Goal: Complete application form

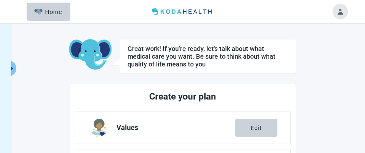
scroll to position [104, 0]
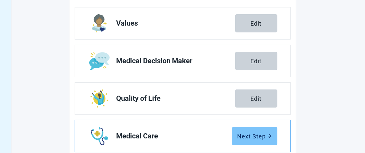
click at [252, 138] on div "Next Step" at bounding box center [254, 136] width 34 height 6
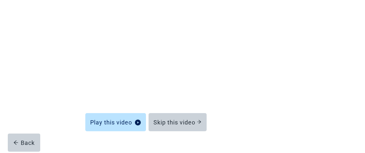
scroll to position [97, 0]
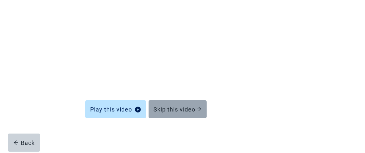
click at [182, 111] on div "Skip this video" at bounding box center [178, 109] width 48 height 6
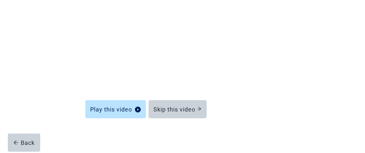
click at [196, 108] on div "Skip this video" at bounding box center [178, 109] width 48 height 6
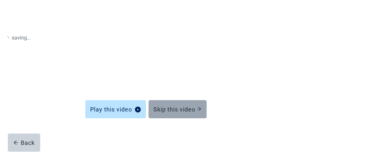
click at [198, 109] on icon "arrow-right" at bounding box center [199, 109] width 5 height 5
click at [184, 111] on div "Skip this video" at bounding box center [178, 109] width 48 height 6
click at [168, 106] on div "Skip this video" at bounding box center [178, 109] width 48 height 6
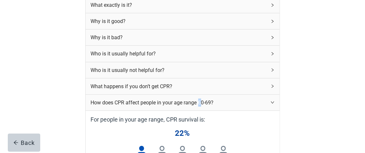
scroll to position [272, 0]
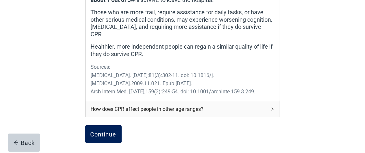
click at [100, 133] on button "Continue" at bounding box center [103, 134] width 36 height 18
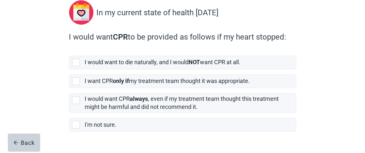
scroll to position [76, 0]
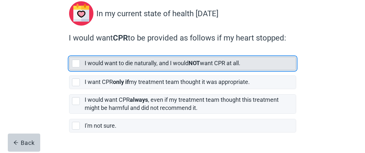
click at [75, 62] on div "[object Object], checkbox, not selected" at bounding box center [76, 64] width 8 height 8
click at [69, 52] on input "I would want to die naturally, and I would NOT want CPR at all." at bounding box center [69, 52] width 0 height 0
checkbox input "true"
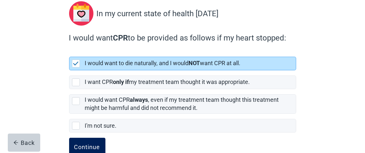
click at [82, 145] on div "Continue" at bounding box center [87, 147] width 26 height 6
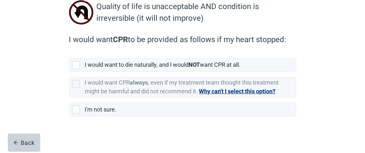
scroll to position [80, 0]
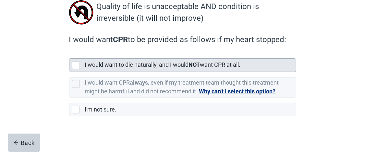
click at [76, 64] on div "[object Object], checkbox, not selected" at bounding box center [76, 65] width 8 height 8
click at [69, 53] on input "I would want to die naturally, and I would NOT want CPR at all." at bounding box center [69, 53] width 0 height 0
checkbox input "true"
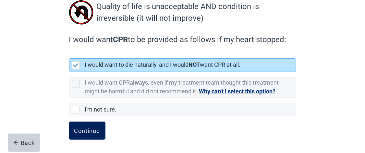
click at [94, 128] on div "Continue" at bounding box center [87, 130] width 26 height 6
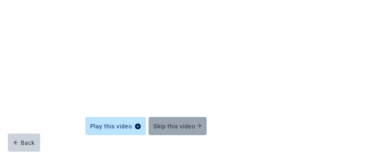
click at [183, 127] on div "Skip this video" at bounding box center [178, 126] width 48 height 6
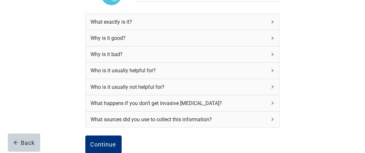
click at [268, 53] on div "Why is it bad?" at bounding box center [183, 54] width 194 height 16
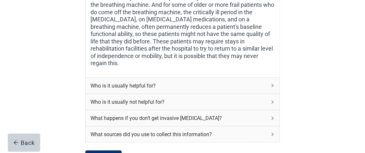
scroll to position [210, 0]
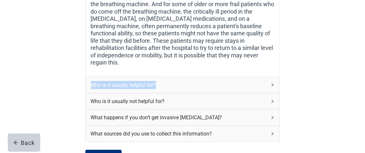
click at [273, 79] on div "Who is it usually helpful for?" at bounding box center [183, 85] width 194 height 16
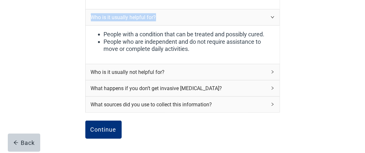
scroll to position [280, 0]
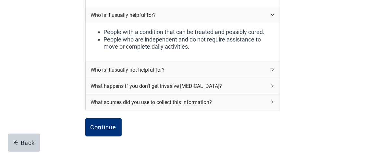
click at [272, 68] on icon "right" at bounding box center [272, 70] width 4 height 4
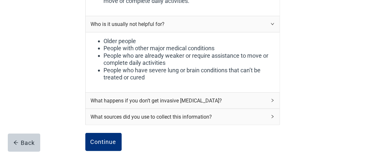
scroll to position [327, 0]
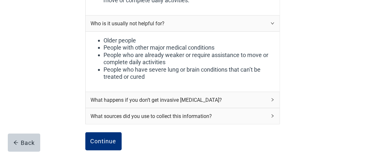
click at [270, 92] on div "What happens if you don’t get invasive [MEDICAL_DATA]?" at bounding box center [183, 100] width 194 height 16
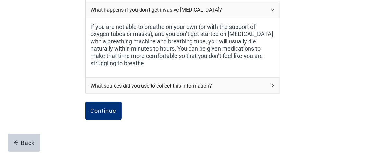
scroll to position [424, 0]
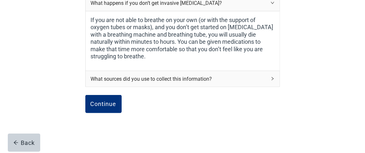
click at [269, 72] on div "What sources did you use to collect this information?" at bounding box center [183, 79] width 194 height 16
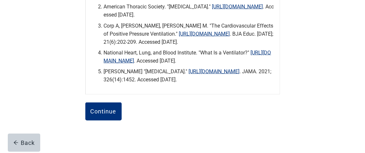
scroll to position [558, 0]
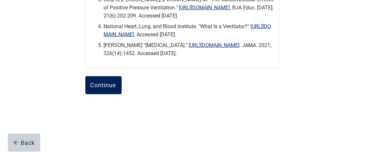
click at [103, 86] on div "Continue" at bounding box center [103, 85] width 26 height 6
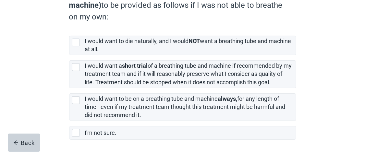
scroll to position [126, 0]
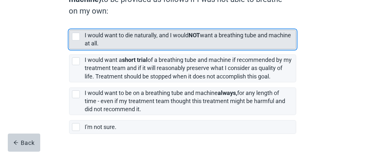
click at [75, 37] on div "[object Object], checkbox, not selected" at bounding box center [76, 37] width 8 height 8
click at [69, 25] on input "I would want to die naturally, and I would NOT want a breathing tube and machin…" at bounding box center [69, 25] width 0 height 0
checkbox input "true"
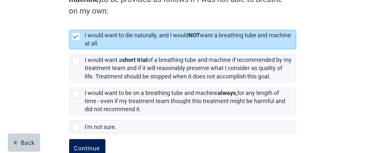
click at [92, 145] on div "Continue" at bounding box center [87, 148] width 26 height 6
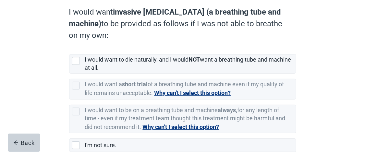
scroll to position [112, 0]
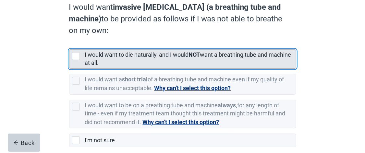
click at [75, 56] on div "[object Object], checkbox, not selected" at bounding box center [76, 56] width 8 height 8
click at [69, 44] on input "I would want to die naturally, and I would NOT want a breathing tube and machin…" at bounding box center [69, 44] width 0 height 0
checkbox input "true"
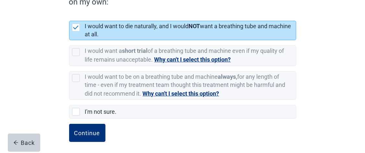
scroll to position [143, 0]
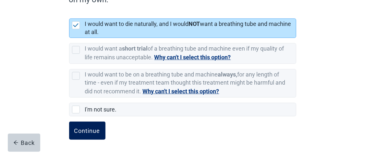
click at [96, 129] on div "Continue" at bounding box center [87, 130] width 26 height 6
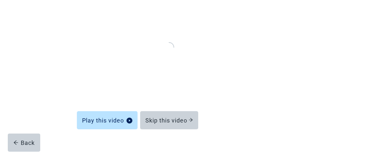
scroll to position [97, 0]
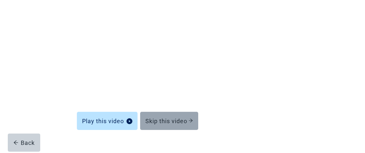
click at [179, 118] on div "Skip this video" at bounding box center [169, 121] width 48 height 6
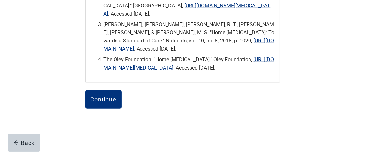
scroll to position [261, 0]
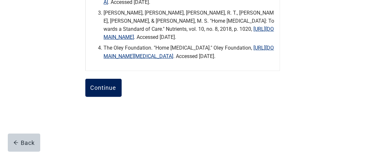
click at [113, 91] on div "Continue" at bounding box center [103, 88] width 26 height 6
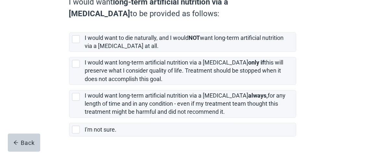
scroll to position [112, 0]
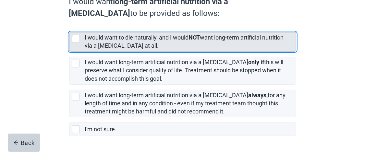
click at [76, 37] on div "[object Object], checkbox, not selected" at bounding box center [76, 39] width 8 height 8
click at [69, 27] on input "I would want to die naturally, and I would NOT want long-term artificial nutrit…" at bounding box center [69, 27] width 0 height 0
checkbox input "true"
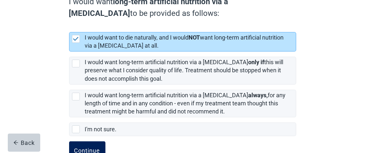
click at [84, 147] on div "Continue" at bounding box center [87, 150] width 26 height 6
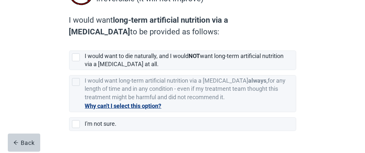
scroll to position [102, 0]
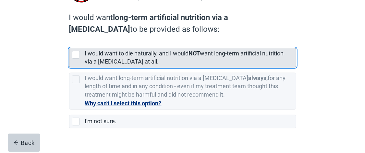
click at [77, 55] on div "[object Object], checkbox, not selected" at bounding box center [76, 55] width 8 height 8
click at [69, 43] on input "I would want to die naturally, and I would NOT want long-term artificial nutrit…" at bounding box center [69, 43] width 0 height 0
checkbox input "true"
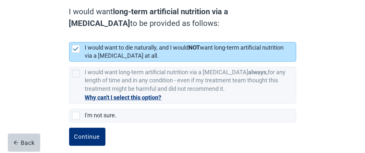
scroll to position [114, 0]
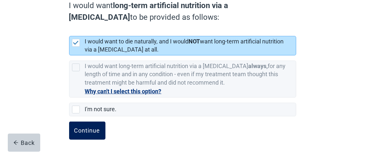
click at [83, 132] on div "Continue" at bounding box center [87, 130] width 26 height 6
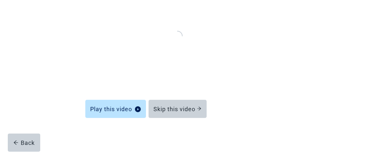
scroll to position [97, 0]
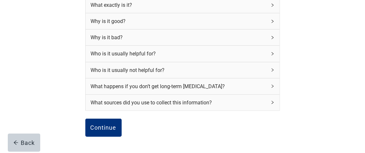
scroll to position [114, 0]
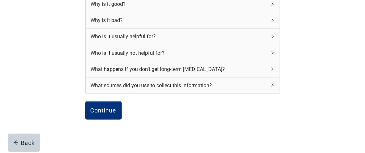
click at [272, 69] on icon "right" at bounding box center [272, 68] width 2 height 3
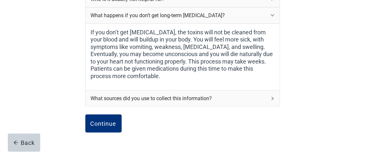
scroll to position [175, 0]
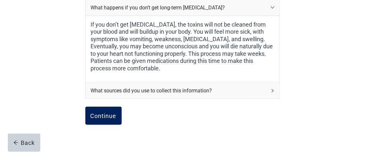
click at [113, 119] on button "Continue" at bounding box center [103, 116] width 36 height 18
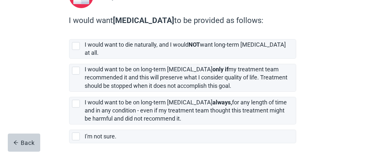
scroll to position [89, 0]
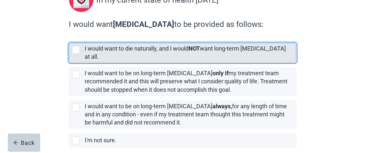
click at [75, 50] on div "[object Object], checkbox, not selected" at bounding box center [76, 50] width 8 height 8
click at [69, 38] on input "I would want to die naturally, and I would NOT want long-term [MEDICAL_DATA] at…" at bounding box center [69, 38] width 0 height 0
checkbox input "true"
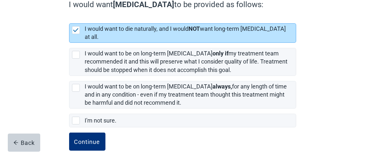
scroll to position [113, 0]
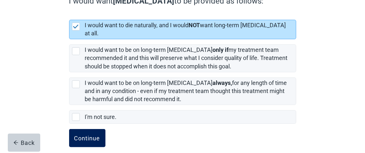
click at [82, 135] on div "Continue" at bounding box center [87, 138] width 26 height 6
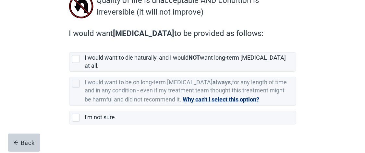
scroll to position [88, 0]
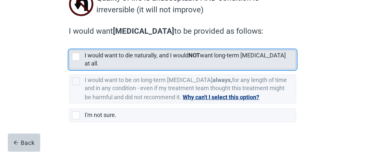
click at [76, 57] on div "[object Object], checkbox, not selected" at bounding box center [76, 57] width 8 height 8
click at [69, 45] on input "I would want to die naturally, and I would NOT want long-term [MEDICAL_DATA] at…" at bounding box center [69, 45] width 0 height 0
checkbox input "true"
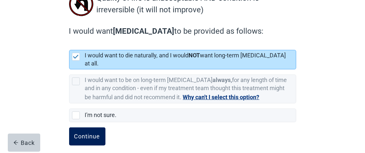
click at [89, 133] on div "Continue" at bounding box center [87, 136] width 26 height 6
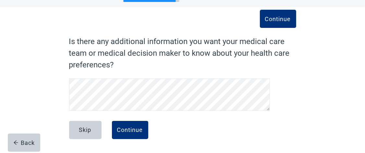
scroll to position [43, 0]
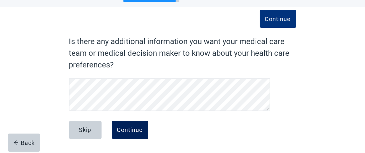
click at [123, 133] on button "Continue" at bounding box center [130, 130] width 36 height 18
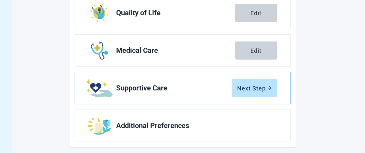
scroll to position [191, 0]
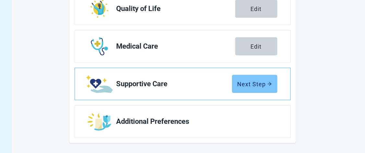
click at [253, 83] on div "Next Step" at bounding box center [254, 84] width 34 height 6
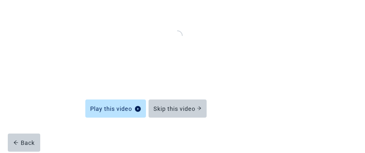
scroll to position [97, 0]
click at [182, 112] on div "Skip this video" at bounding box center [178, 109] width 48 height 6
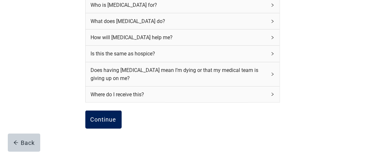
click at [103, 118] on div "Continue" at bounding box center [103, 119] width 26 height 6
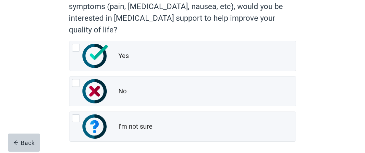
scroll to position [104, 0]
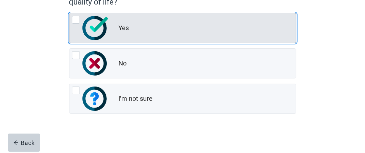
click at [76, 20] on div "Yes, radio button, not checked" at bounding box center [76, 20] width 8 height 8
click at [69, 13] on input "Yes" at bounding box center [69, 13] width 0 height 0
radio input "true"
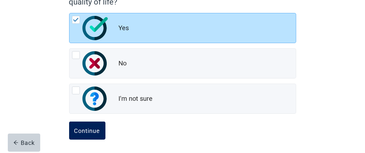
click at [95, 131] on div "Continue" at bounding box center [87, 130] width 26 height 6
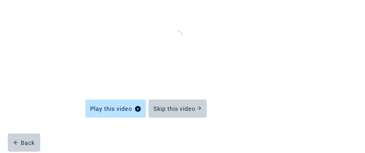
scroll to position [97, 0]
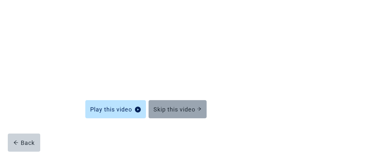
click at [195, 109] on div "Skip this video" at bounding box center [178, 109] width 48 height 6
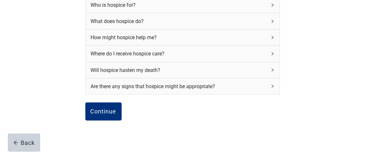
click at [185, 109] on div "Continue Back" at bounding box center [182, 118] width 194 height 32
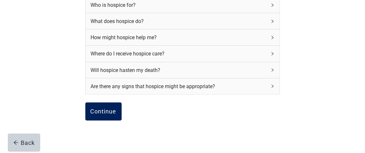
click at [105, 112] on div "Continue" at bounding box center [103, 111] width 26 height 6
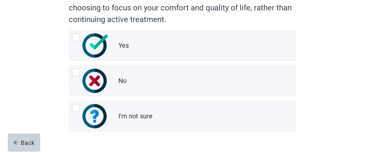
scroll to position [100, 0]
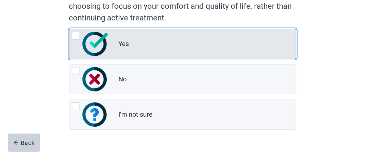
click at [76, 35] on div "Yes, radio button, not checked" at bounding box center [76, 36] width 8 height 8
click at [69, 29] on input "Yes" at bounding box center [69, 29] width 0 height 0
radio input "true"
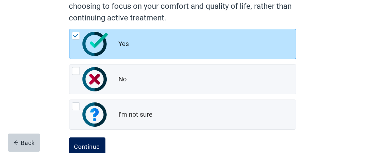
click at [84, 144] on div "Continue" at bounding box center [87, 146] width 26 height 6
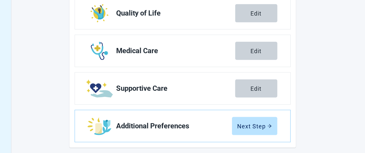
scroll to position [191, 0]
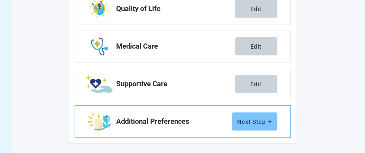
click at [263, 122] on div "Next Step" at bounding box center [254, 121] width 34 height 6
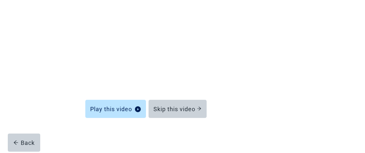
scroll to position [97, 0]
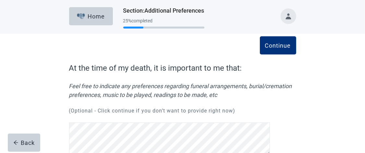
click at [290, 17] on button "Toggle account menu" at bounding box center [288, 16] width 16 height 16
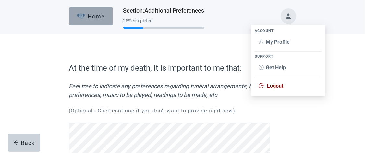
click at [81, 14] on img "button" at bounding box center [81, 16] width 8 height 6
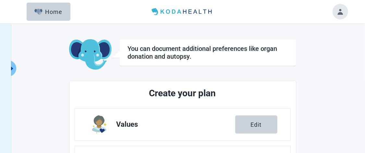
click at [341, 13] on button "Toggle account menu" at bounding box center [340, 12] width 16 height 16
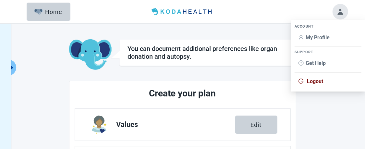
click at [315, 81] on span "Logout" at bounding box center [315, 81] width 16 height 6
